Goal: Information Seeking & Learning: Learn about a topic

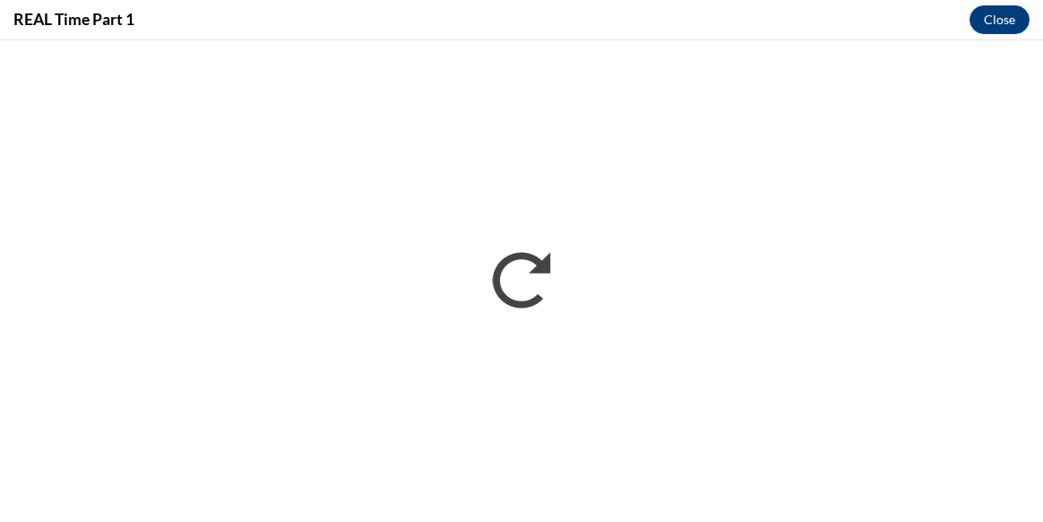
scroll to position [430, 0]
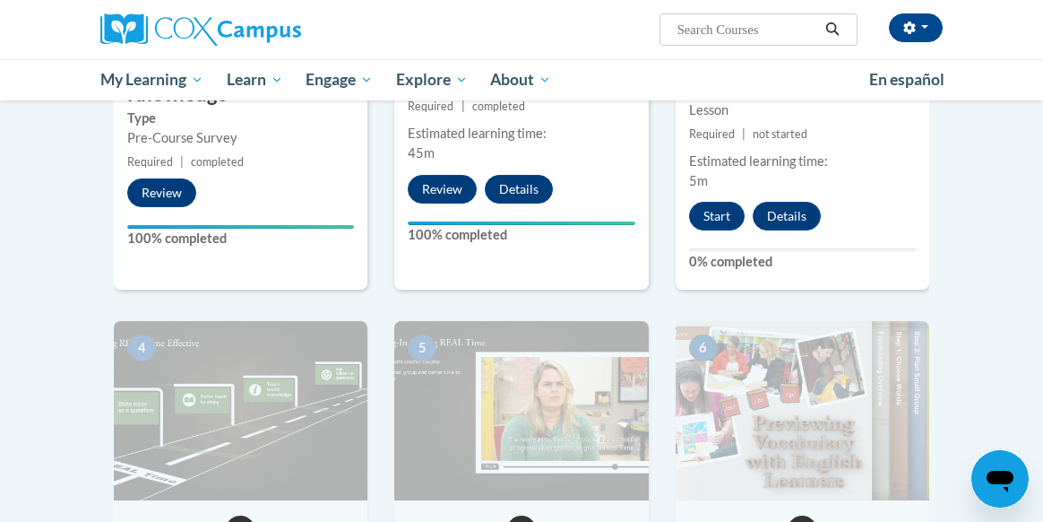
scroll to position [681, 0]
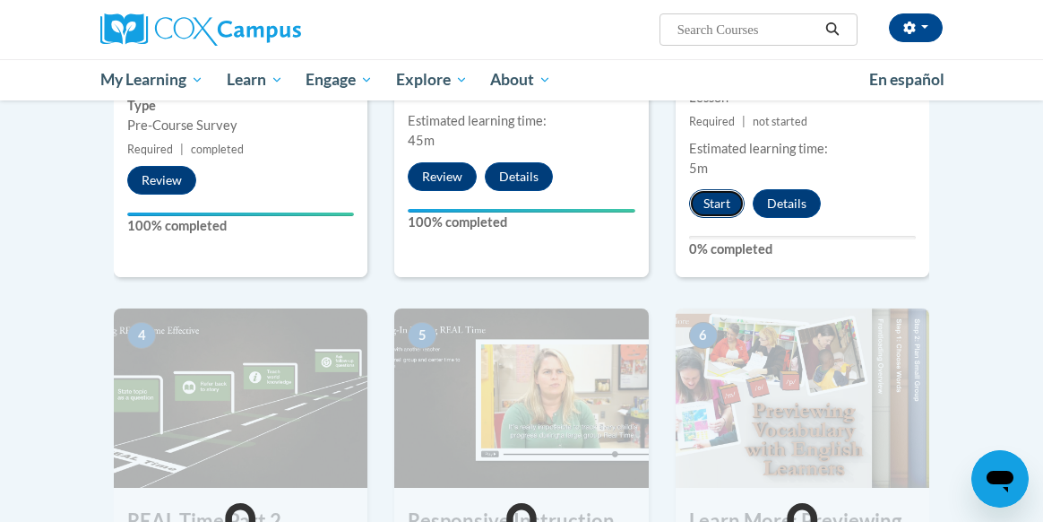
click at [719, 210] on button "Start" at bounding box center [717, 203] width 56 height 29
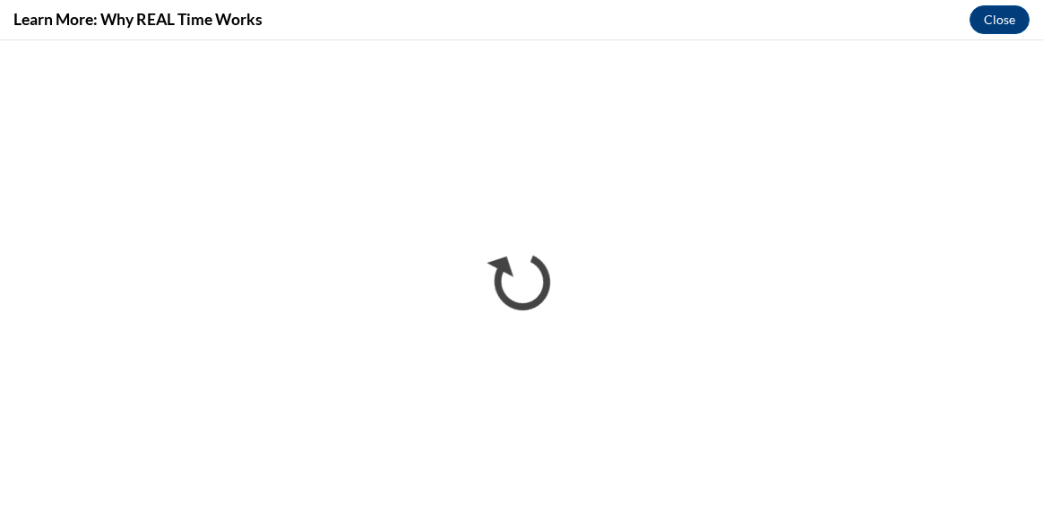
scroll to position [0, 0]
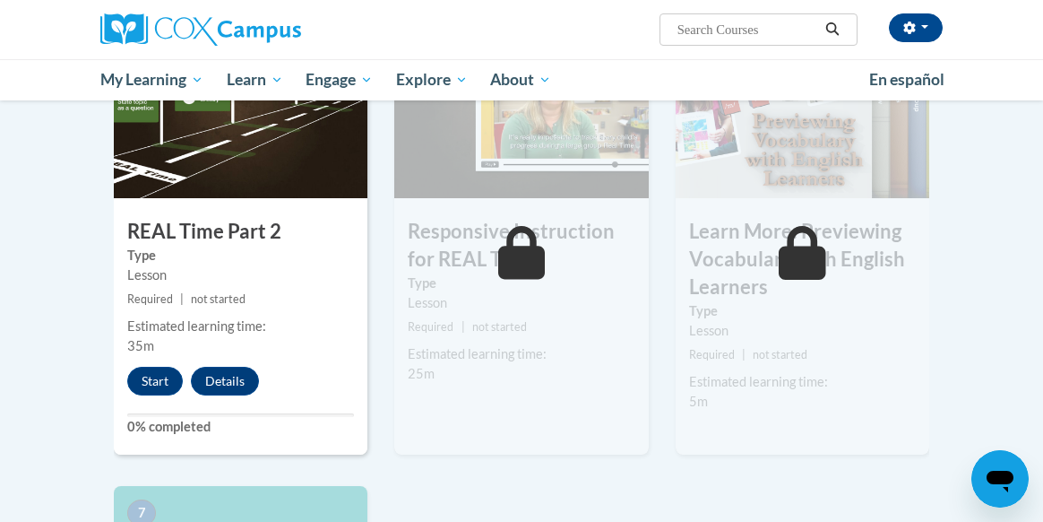
scroll to position [968, 0]
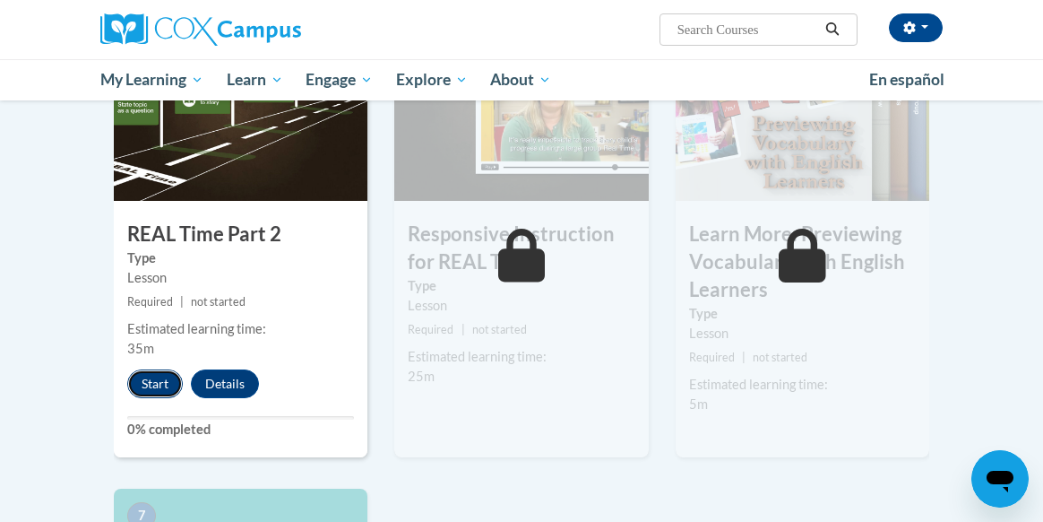
click at [167, 387] on button "Start" at bounding box center [155, 383] width 56 height 29
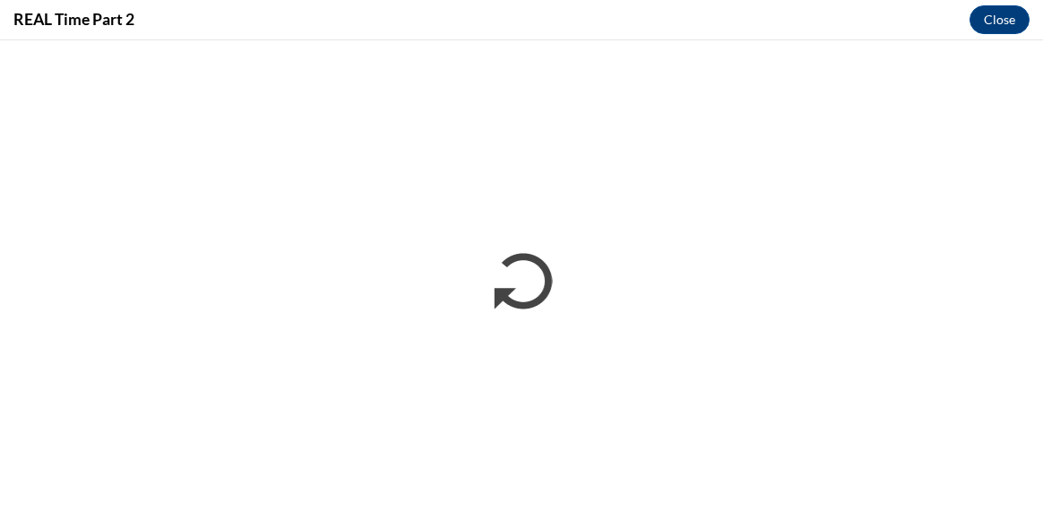
scroll to position [0, 0]
